Goal: Task Accomplishment & Management: Manage account settings

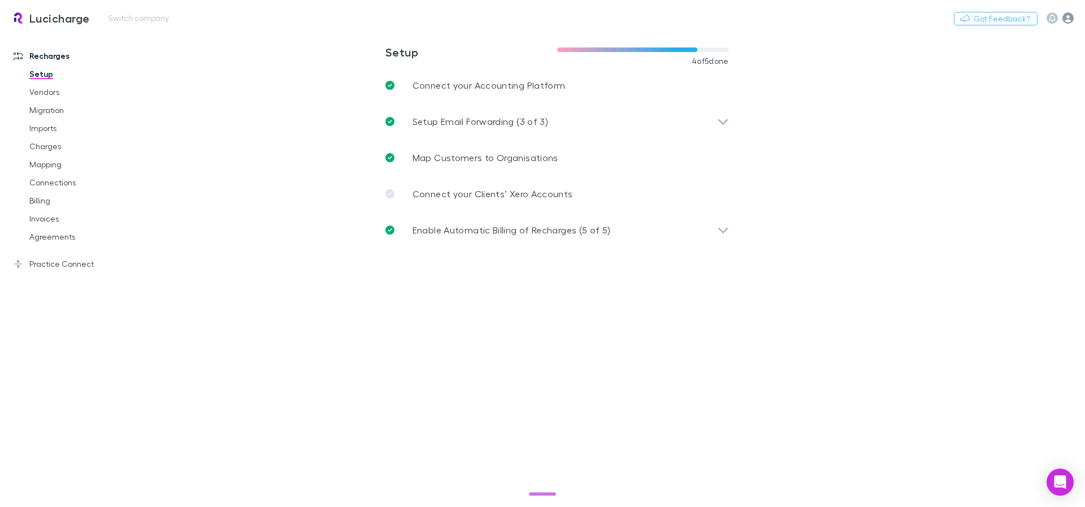
click at [1069, 20] on icon "button" at bounding box center [1067, 17] width 11 height 11
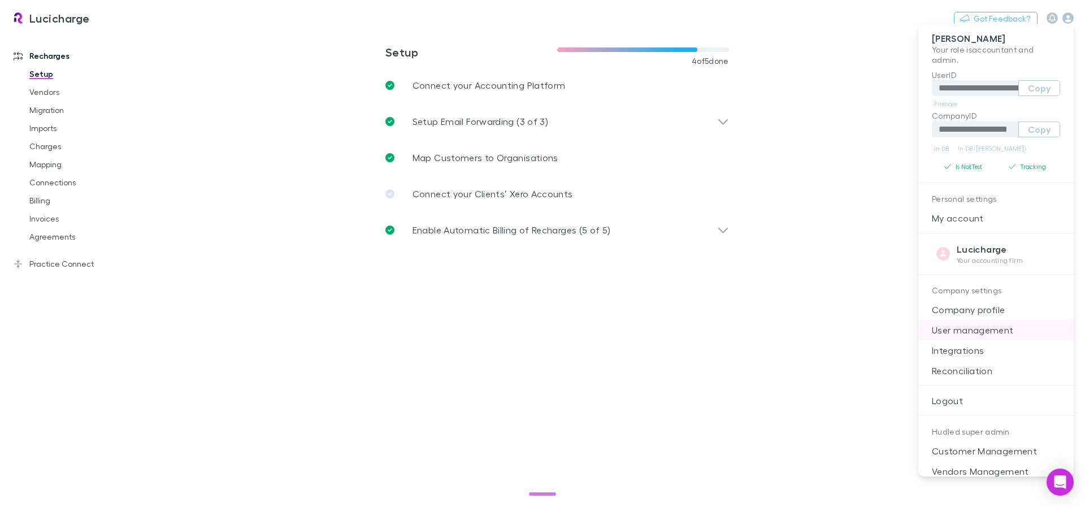
click at [978, 334] on p "User management" at bounding box center [995, 330] width 155 height 20
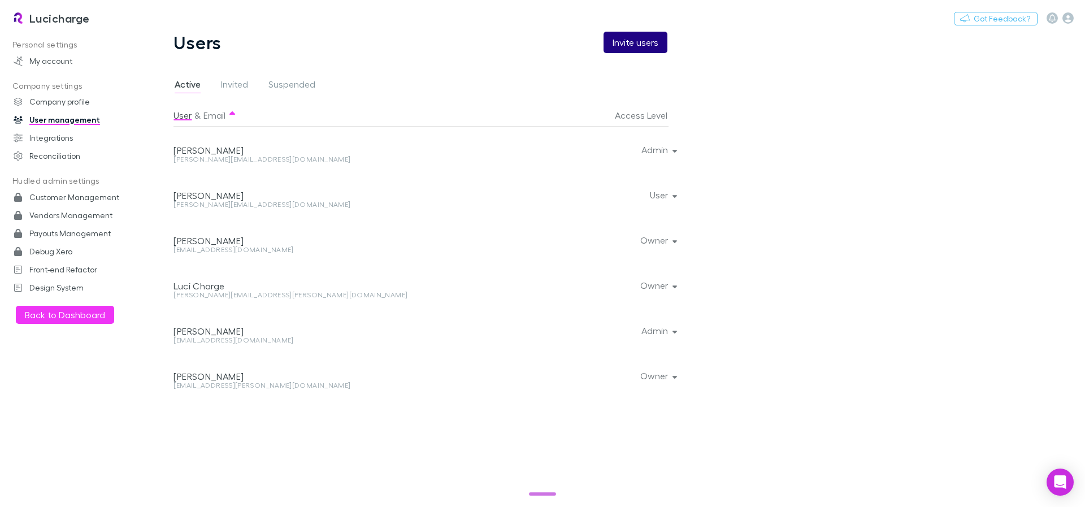
click at [637, 41] on button "Invite users" at bounding box center [636, 42] width 64 height 21
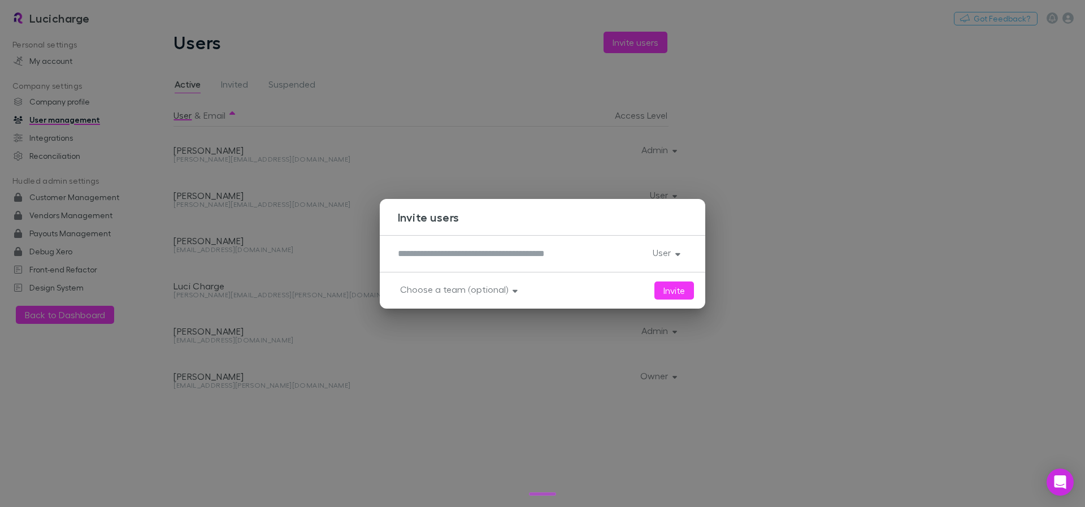
click at [512, 259] on textarea at bounding box center [521, 253] width 246 height 13
type textarea "**********"
click at [671, 254] on button "User" at bounding box center [666, 253] width 44 height 16
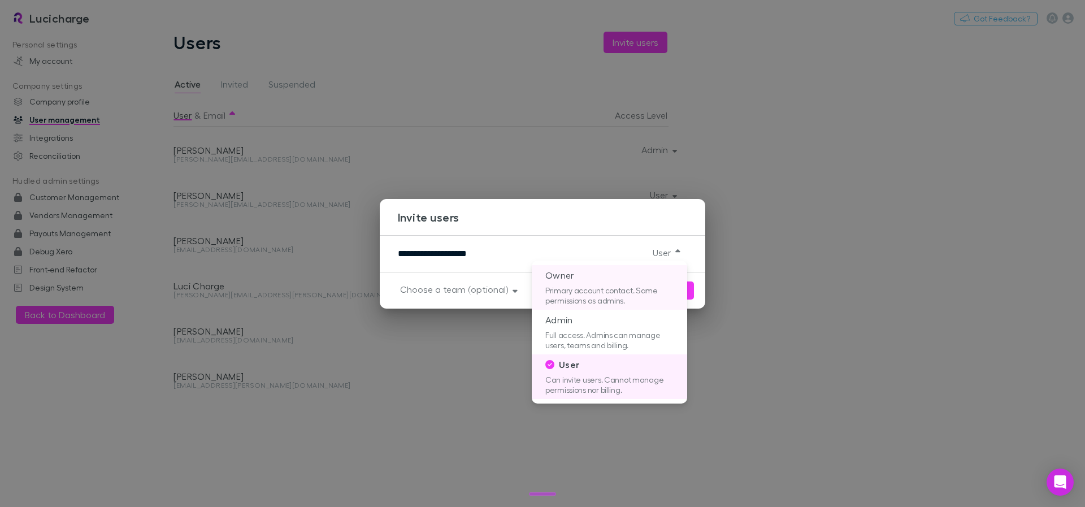
click at [605, 295] on p "Primary account contact. Same permissions as admins." at bounding box center [609, 297] width 155 height 24
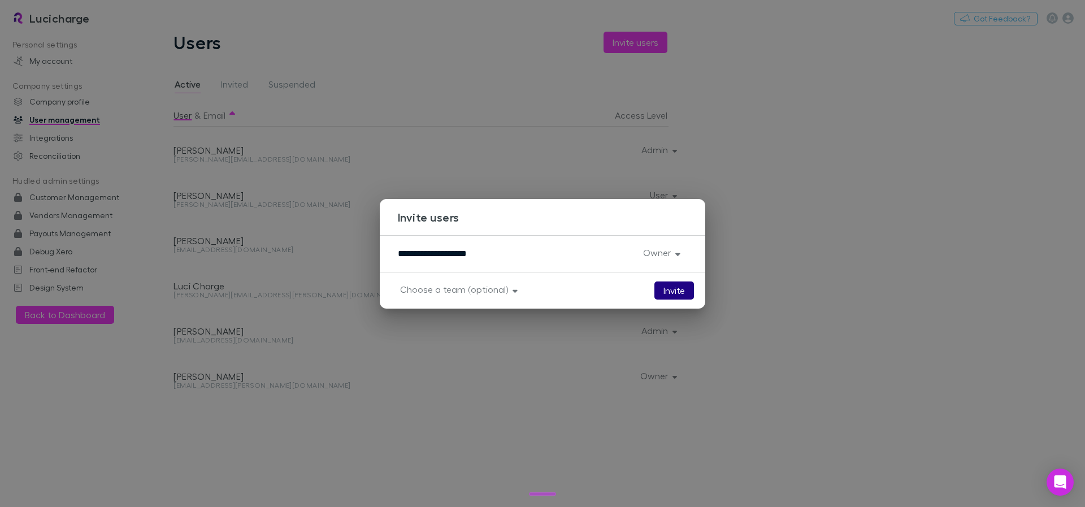
click at [672, 288] on button "Invite" at bounding box center [674, 290] width 40 height 18
